Goal: Check status

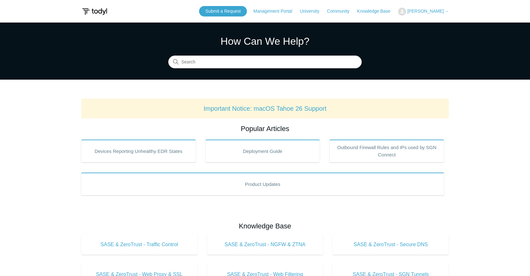
click at [420, 12] on span "[PERSON_NAME]" at bounding box center [425, 11] width 36 height 5
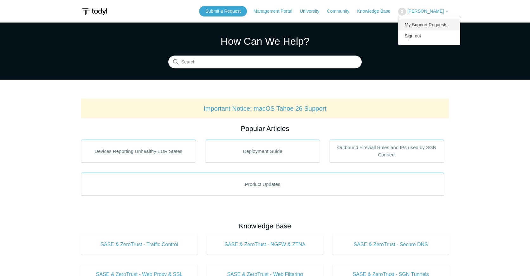
click at [417, 25] on link "My Support Requests" at bounding box center [429, 24] width 62 height 11
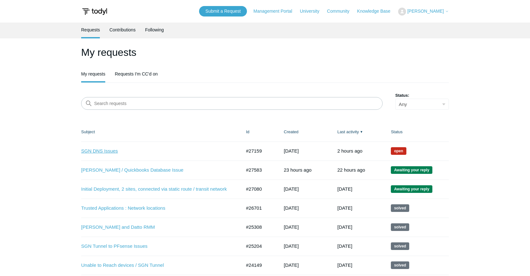
click at [94, 147] on link "SGN DNS Issues" at bounding box center [156, 150] width 151 height 7
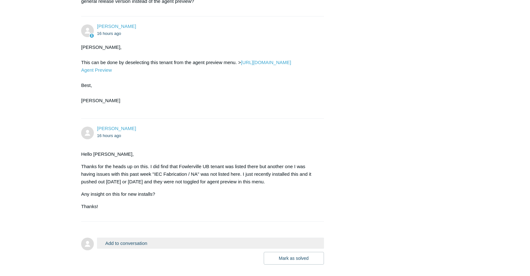
scroll to position [1840, 0]
